Goal: Find specific page/section: Find specific page/section

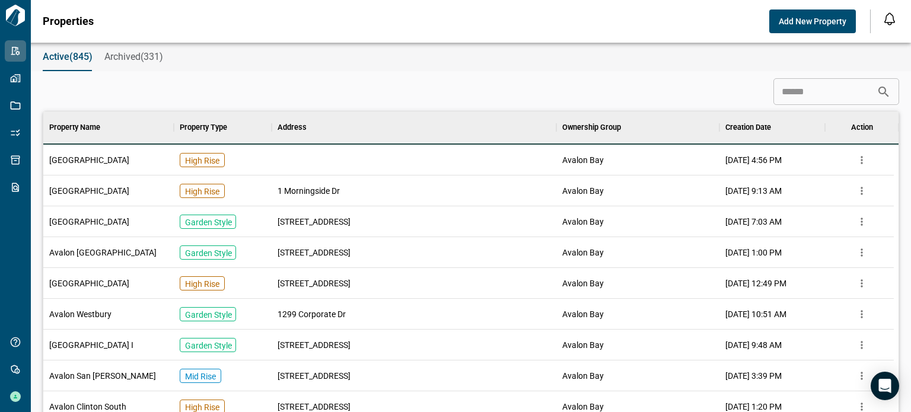
scroll to position [332, 846]
click at [126, 162] on span "[GEOGRAPHIC_DATA]" at bounding box center [89, 160] width 80 height 12
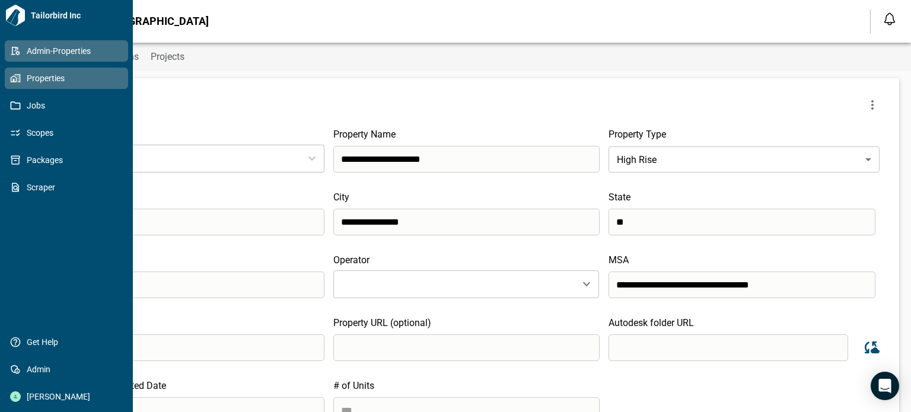
click at [19, 75] on icon at bounding box center [18, 78] width 6 height 8
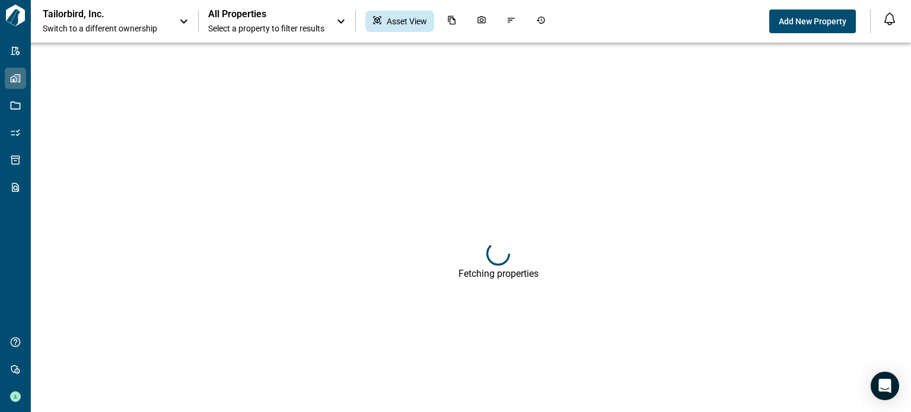
click at [93, 15] on p "Tailorbird, Inc." at bounding box center [96, 14] width 107 height 12
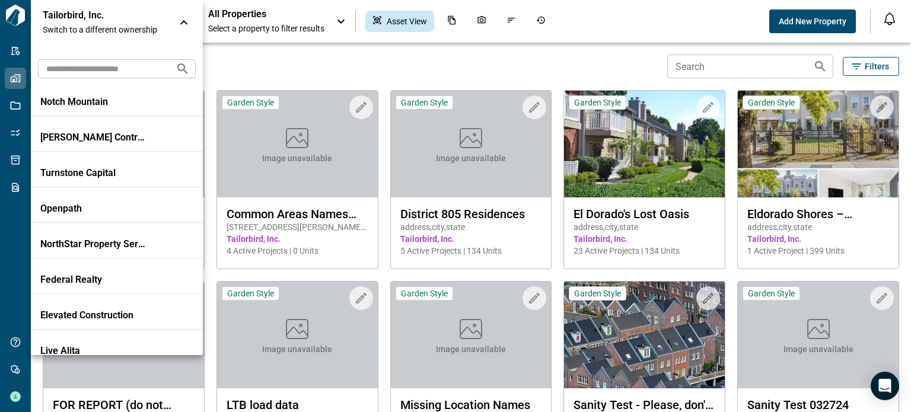
click at [100, 59] on input "text" at bounding box center [102, 69] width 128 height 22
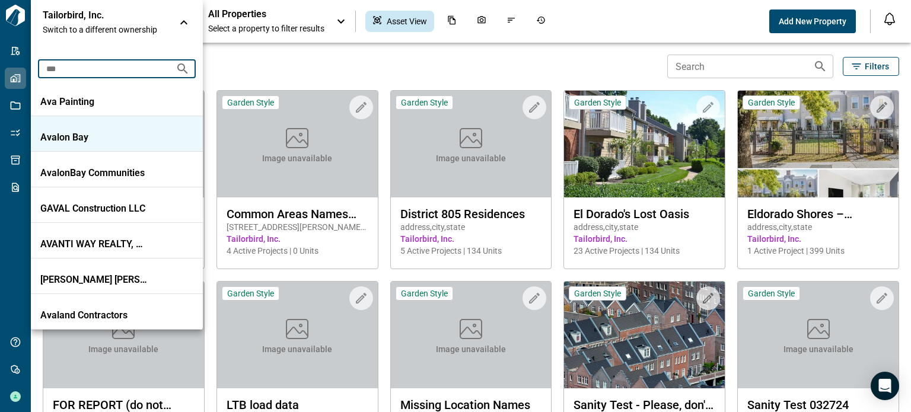
type input "***"
click at [100, 144] on li "Avalon Bay" at bounding box center [117, 134] width 172 height 36
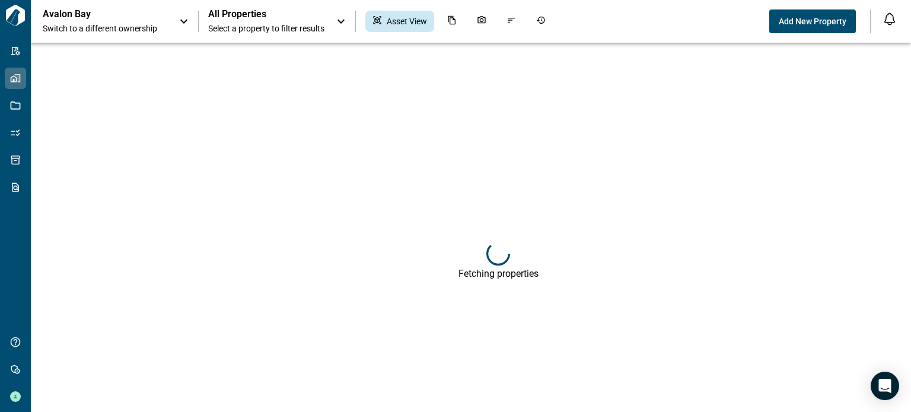
click at [261, 31] on span "Select a property to filter results" at bounding box center [266, 29] width 116 height 12
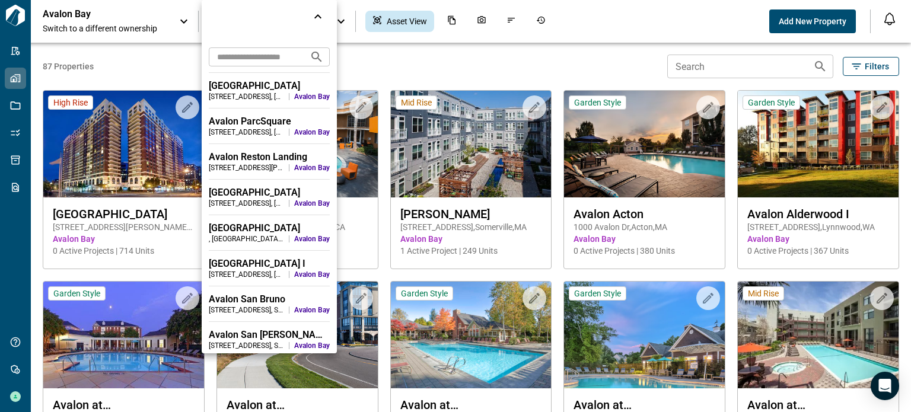
scroll to position [1602, 0]
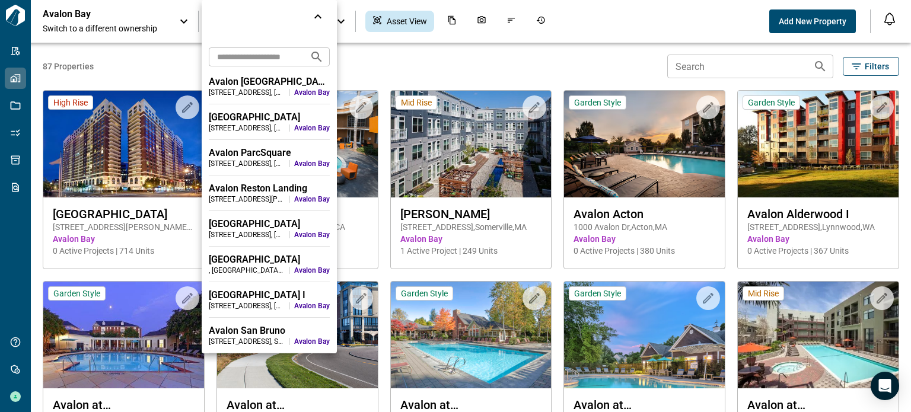
click at [252, 265] on div "[GEOGRAPHIC_DATA]" at bounding box center [269, 260] width 121 height 12
